Goal: Task Accomplishment & Management: Manage account settings

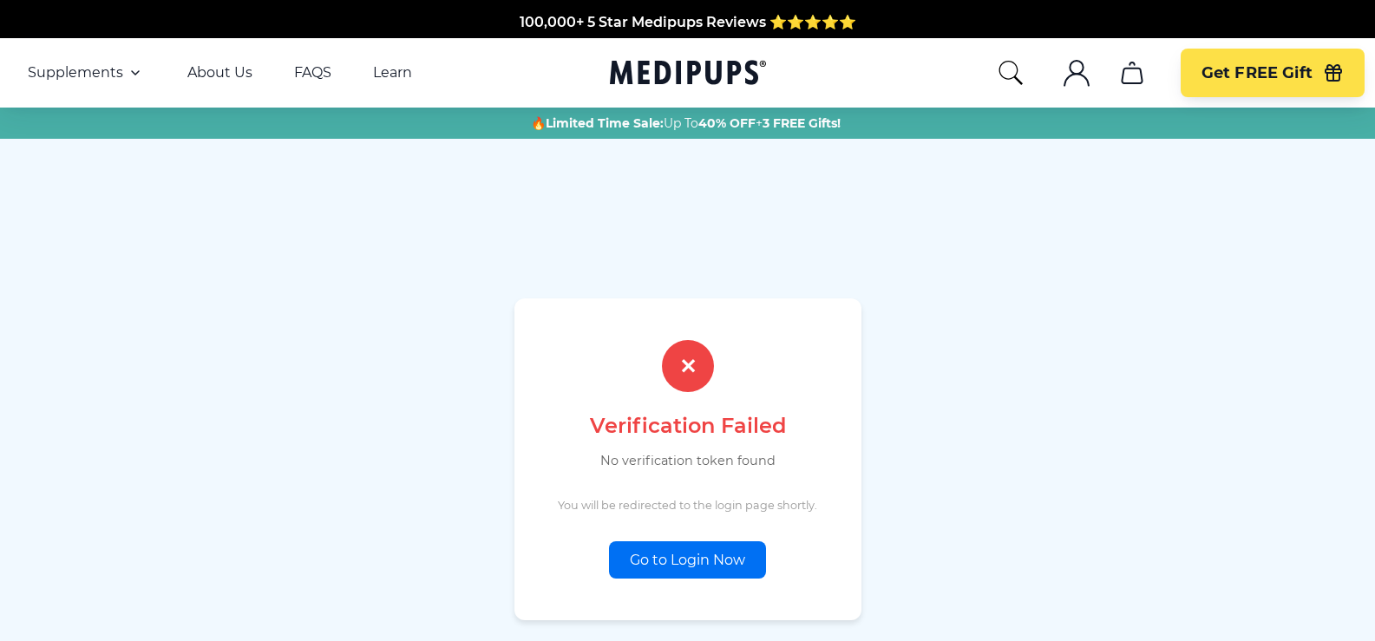
click at [690, 559] on link "Go to Login Now" at bounding box center [687, 559] width 157 height 37
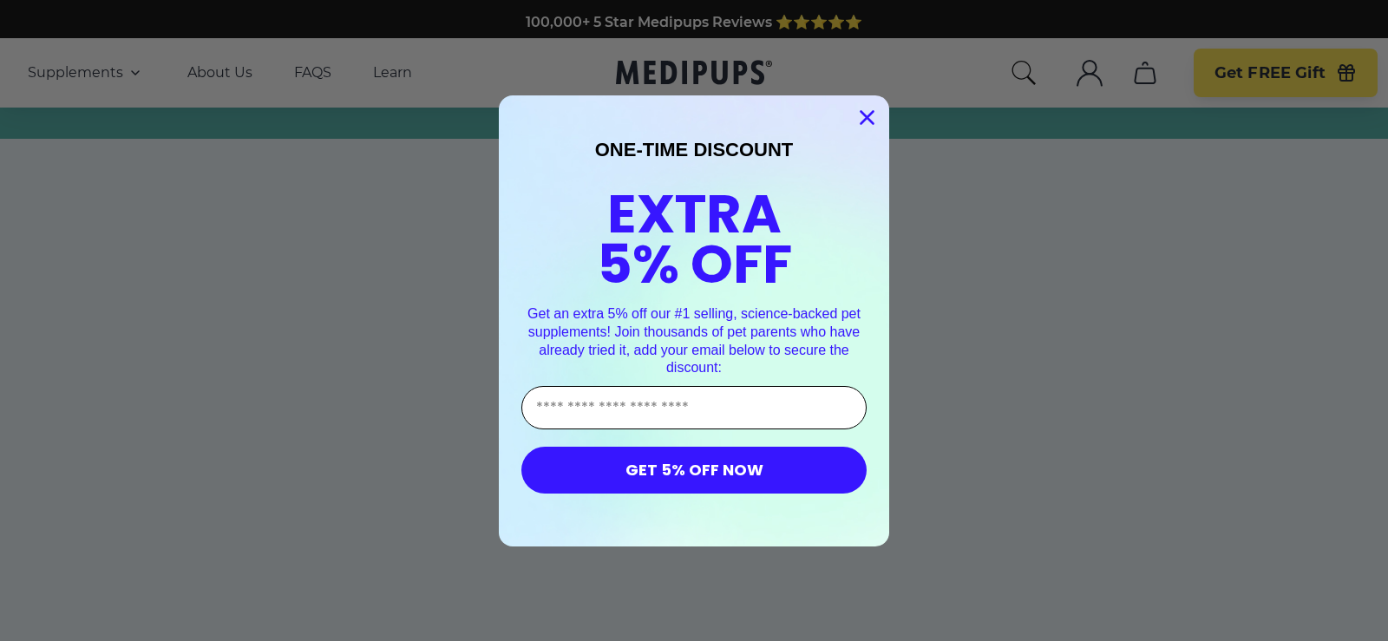
click at [653, 407] on input "Enter Your Email Address" at bounding box center [694, 407] width 345 height 43
type input "**********"
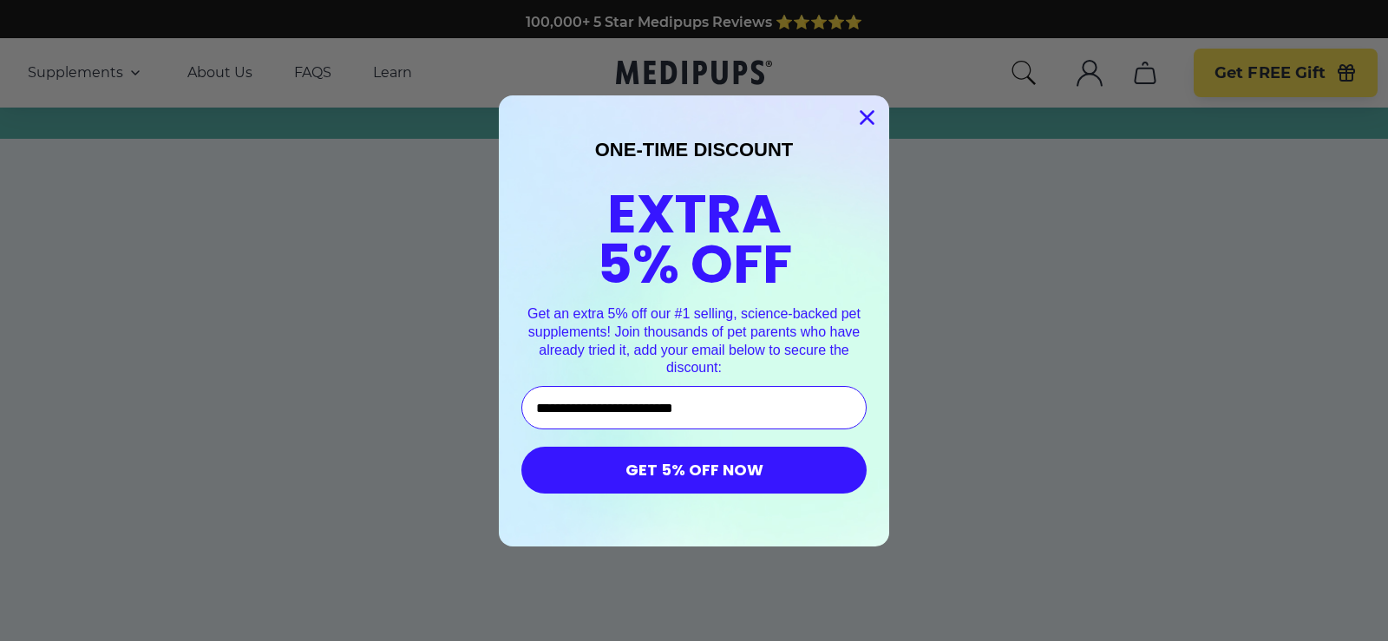
click at [686, 469] on button "GET 5% OFF NOW" at bounding box center [694, 470] width 345 height 47
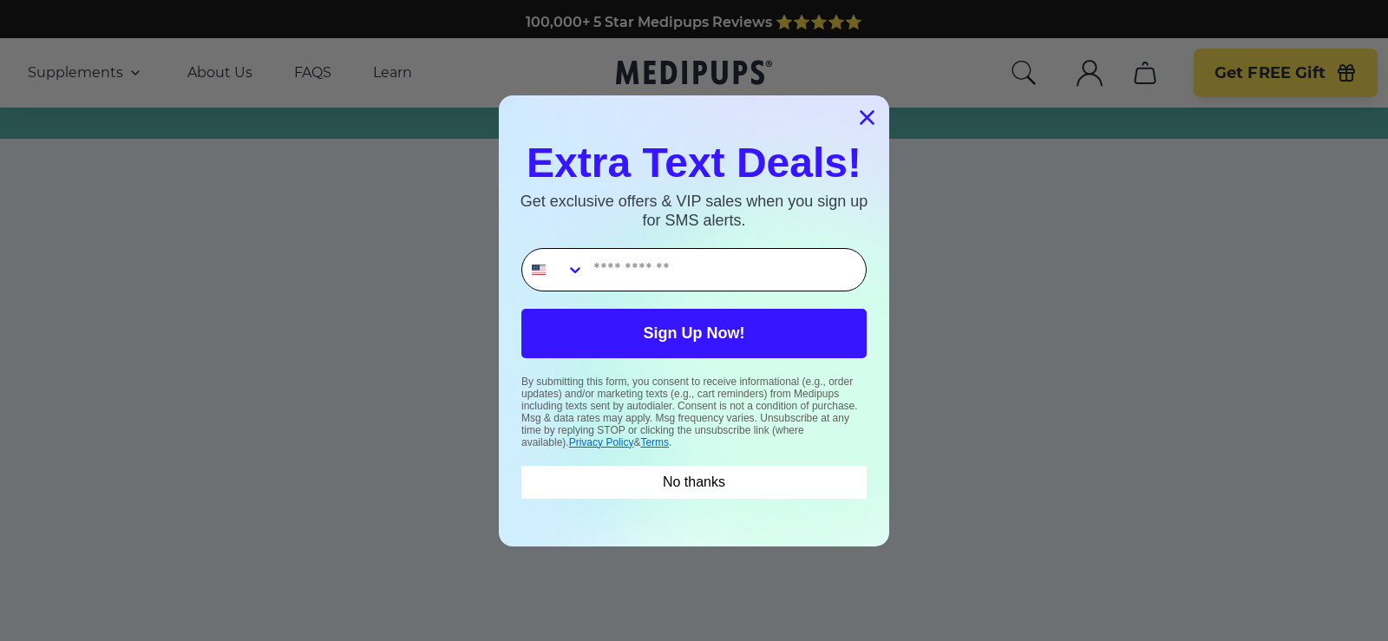
click at [674, 268] on input "Phone Number" at bounding box center [725, 270] width 281 height 42
type input "**********"
click at [701, 331] on button "Sign Up Now!" at bounding box center [694, 333] width 345 height 49
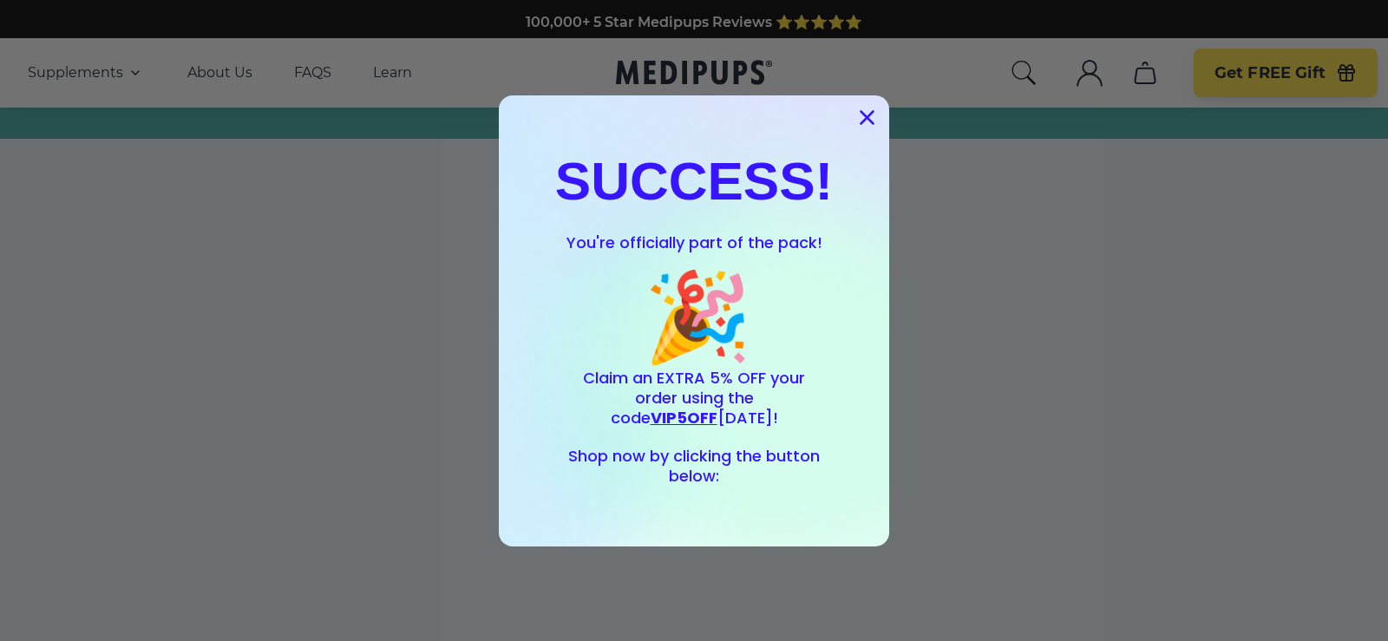
click at [688, 519] on div "SUCCESS! You're officially part of the pack! 🎉 Claim an EXTRA 5% OFF your order…" at bounding box center [694, 321] width 356 height 417
click at [853, 125] on circle "Close dialog" at bounding box center [867, 116] width 29 height 29
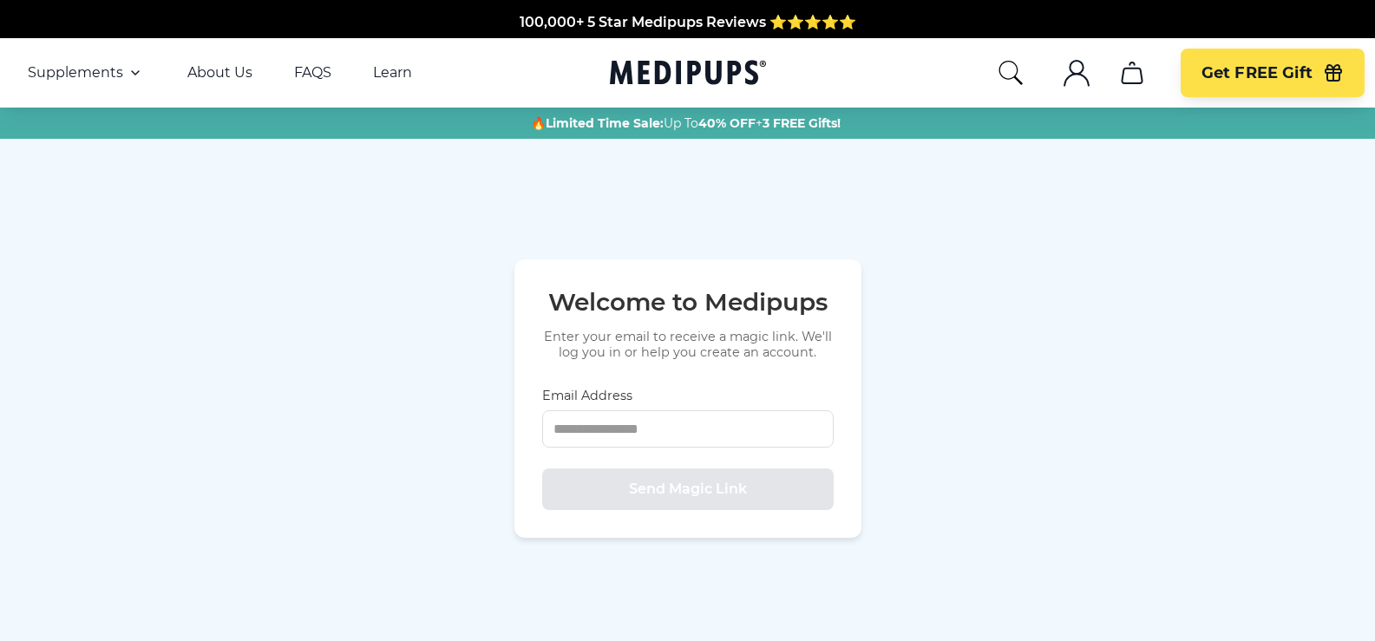
click at [1077, 70] on icon ".cls-1{fill:none;stroke:currentColor;stroke-miterlimit:10;stroke-width:1.5px;}" at bounding box center [1077, 73] width 28 height 28
click at [1005, 72] on icon "search" at bounding box center [1011, 73] width 28 height 28
drag, startPoint x: 932, startPoint y: 554, endPoint x: 1236, endPoint y: 239, distance: 437.6
click at [1079, 75] on icon ".cls-1{fill:none;stroke:currentColor;stroke-miterlimit:10;stroke-width:1.5px;}" at bounding box center [1077, 73] width 28 height 28
drag, startPoint x: 1078, startPoint y: 75, endPoint x: 254, endPoint y: 430, distance: 896.7
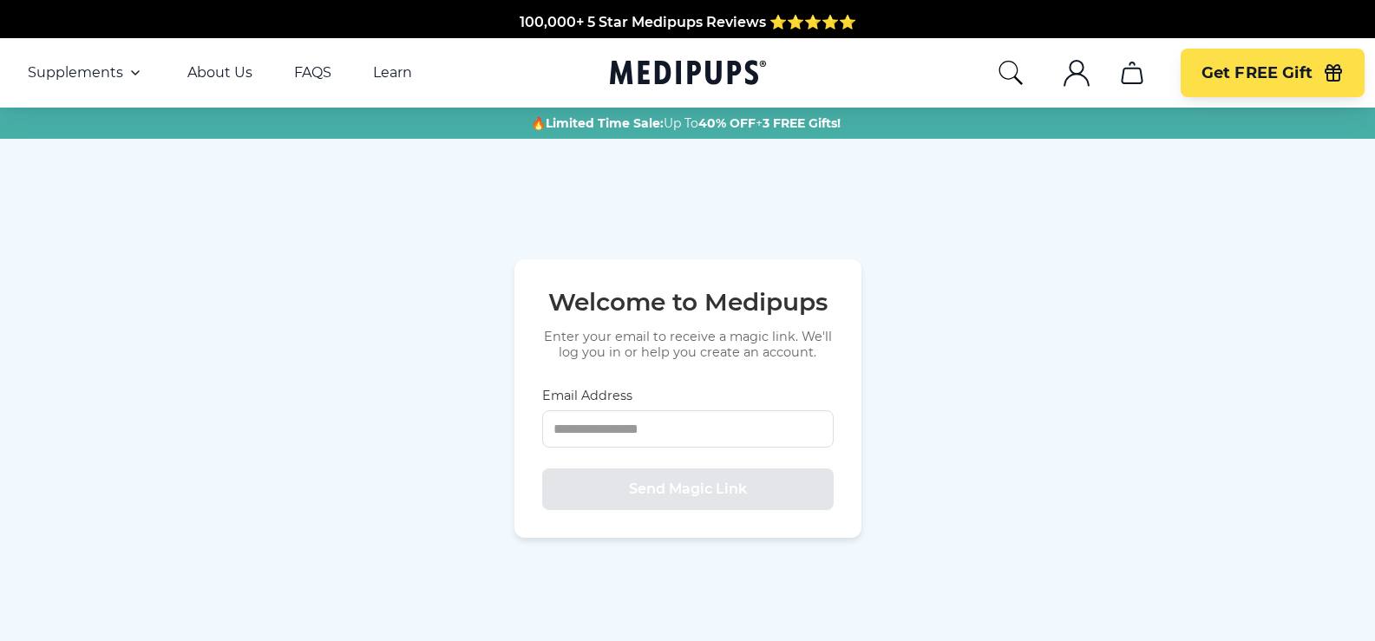
click at [255, 430] on div "Welcome to Medipups Enter your email to receive a magic link. We'll log you in …" at bounding box center [687, 399] width 1375 height 520
click at [854, 421] on div "Welcome to Medipups Enter your email to receive a magic link. We'll log you in …" at bounding box center [688, 398] width 347 height 279
drag, startPoint x: 548, startPoint y: 383, endPoint x: 552, endPoint y: 390, distance: 8.9
click at [548, 383] on div "Welcome to Medipups Enter your email to receive a magic link. We'll log you in …" at bounding box center [688, 398] width 347 height 279
click at [676, 437] on input "Email Address" at bounding box center [688, 428] width 292 height 37
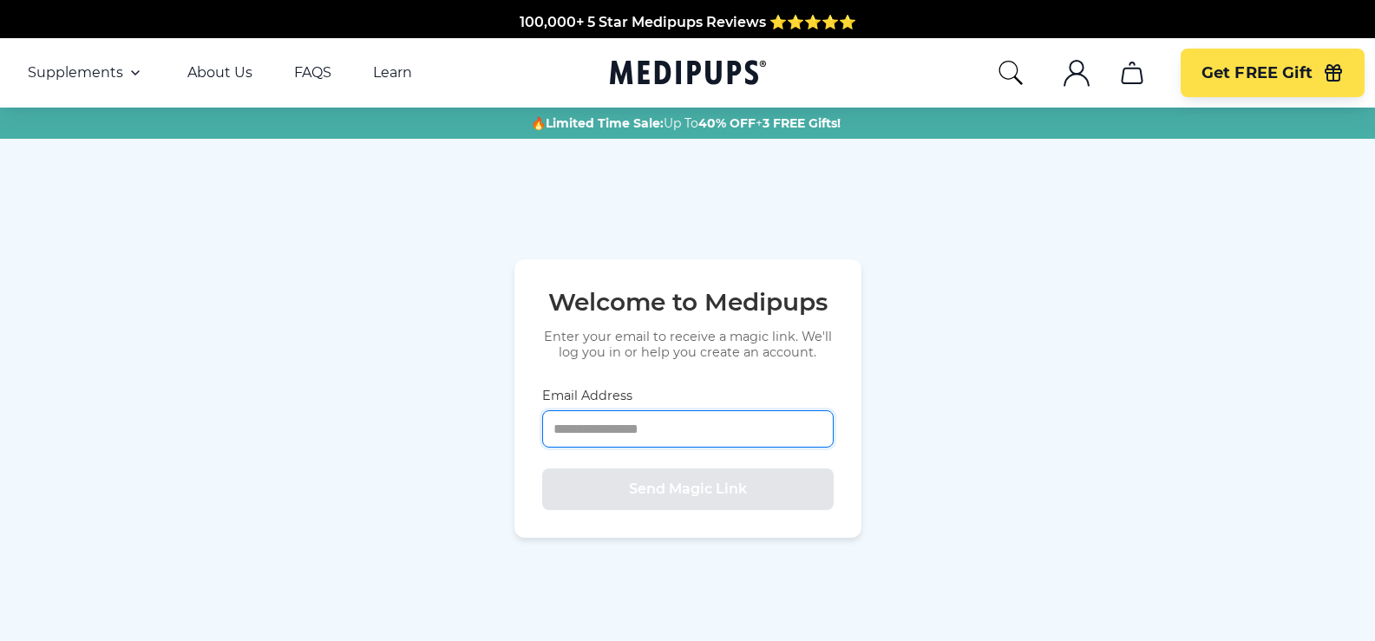
type input "**********"
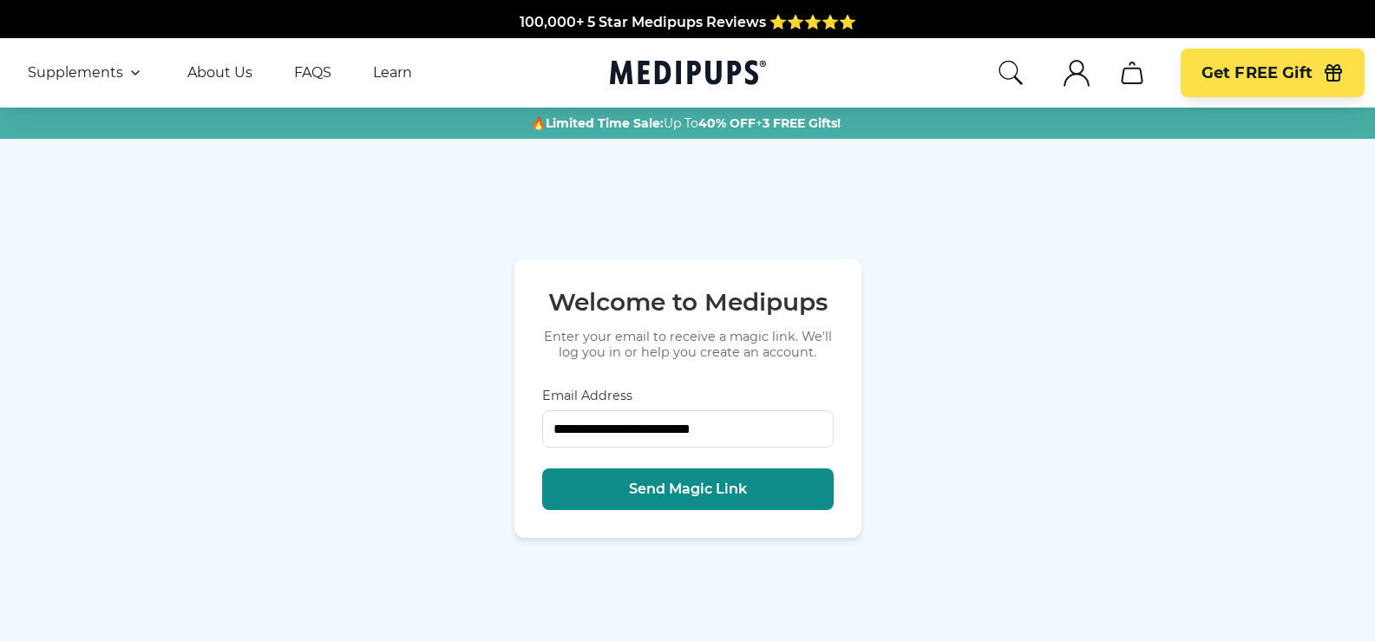
click at [637, 488] on span "Send Magic Link" at bounding box center [688, 489] width 118 height 17
